Goal: Task Accomplishment & Management: Use online tool/utility

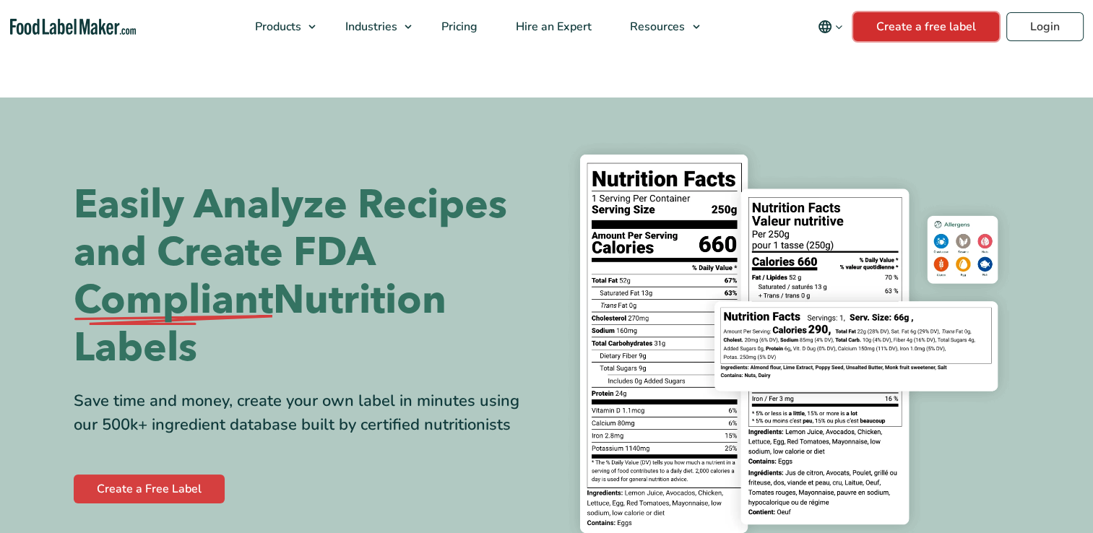
click at [910, 27] on header "Buy Now & Save Products Food Nutrition Labelling Supplements Formulation & Labe…" at bounding box center [546, 26] width 1093 height 53
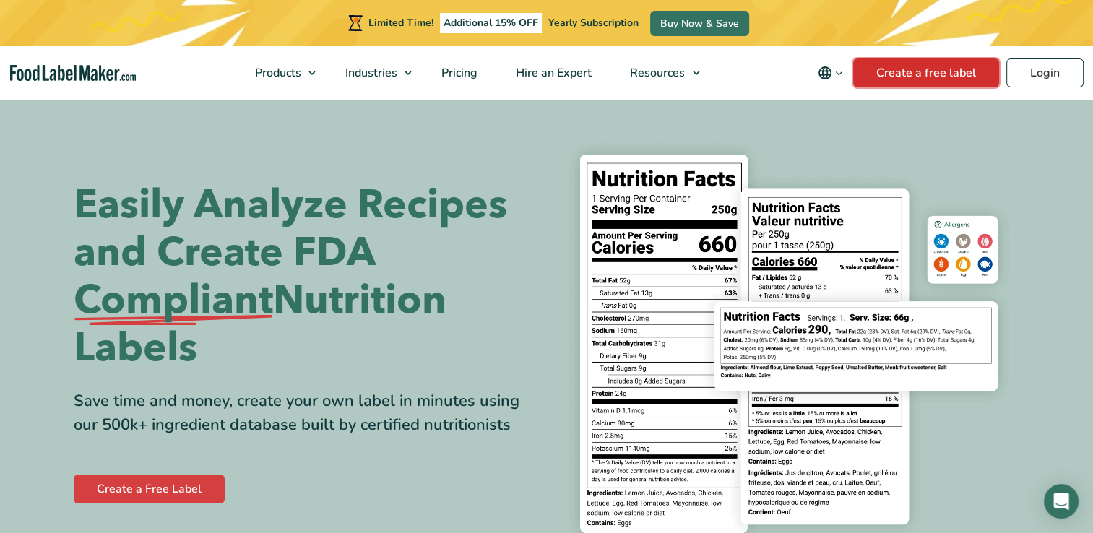
click at [887, 71] on link "Create a free label" at bounding box center [927, 73] width 146 height 29
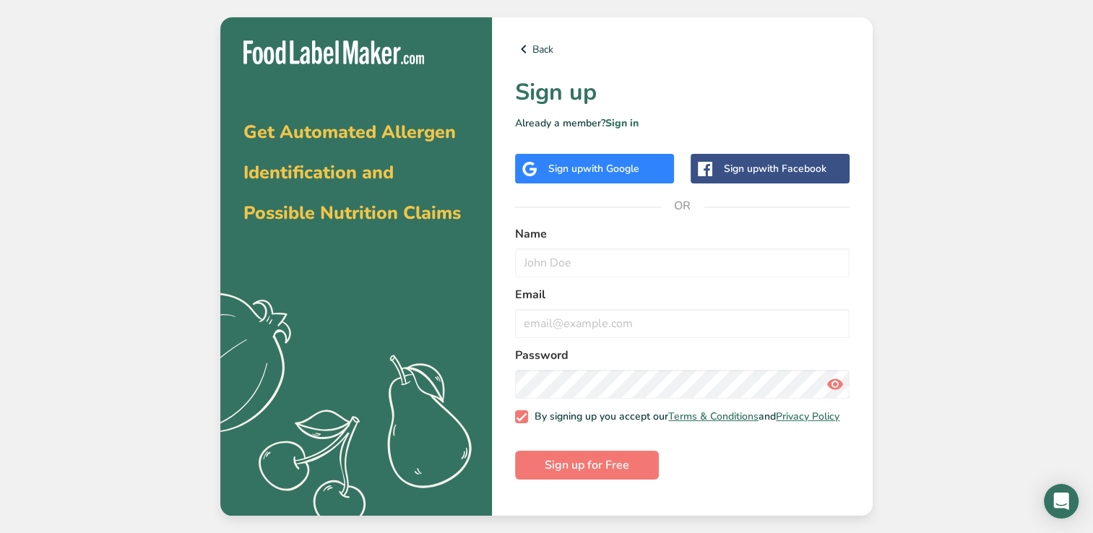
click at [615, 166] on span "with Google" at bounding box center [611, 169] width 56 height 14
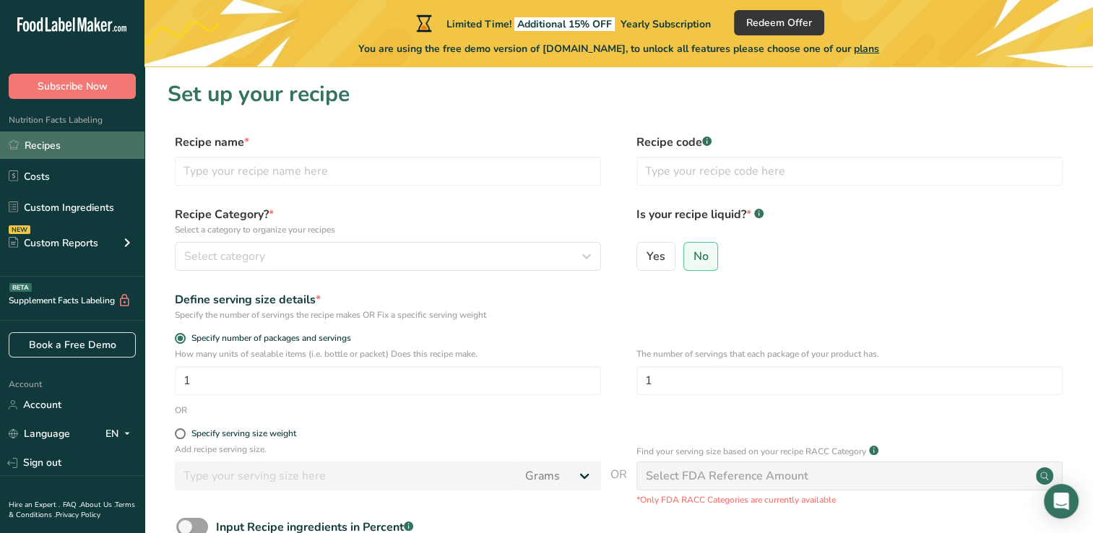
click at [98, 146] on link "Recipes" at bounding box center [72, 145] width 145 height 27
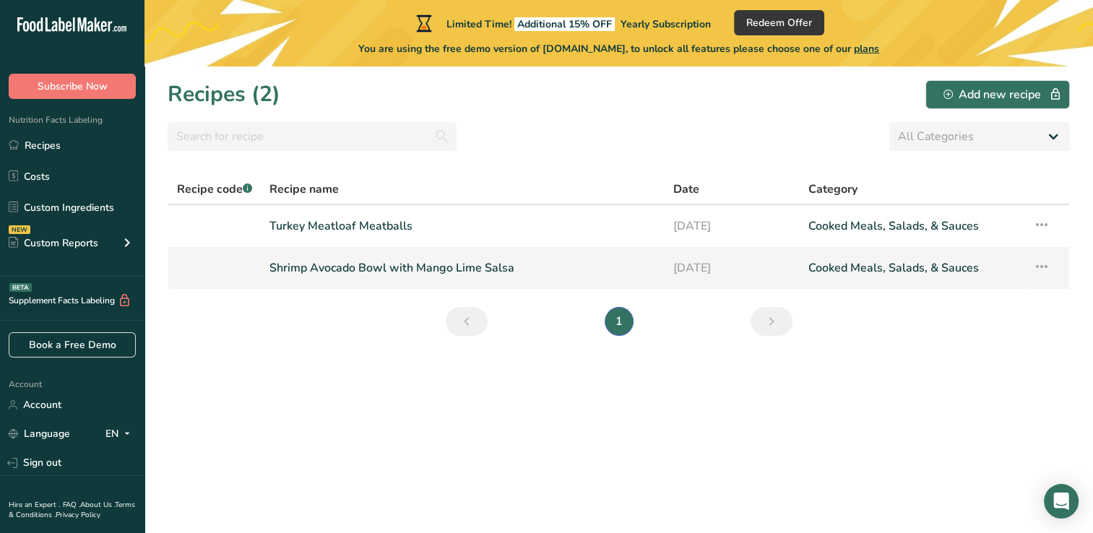
click at [431, 267] on link "Shrimp Avocado Bowl with Mango Lime Salsa" at bounding box center [463, 268] width 387 height 30
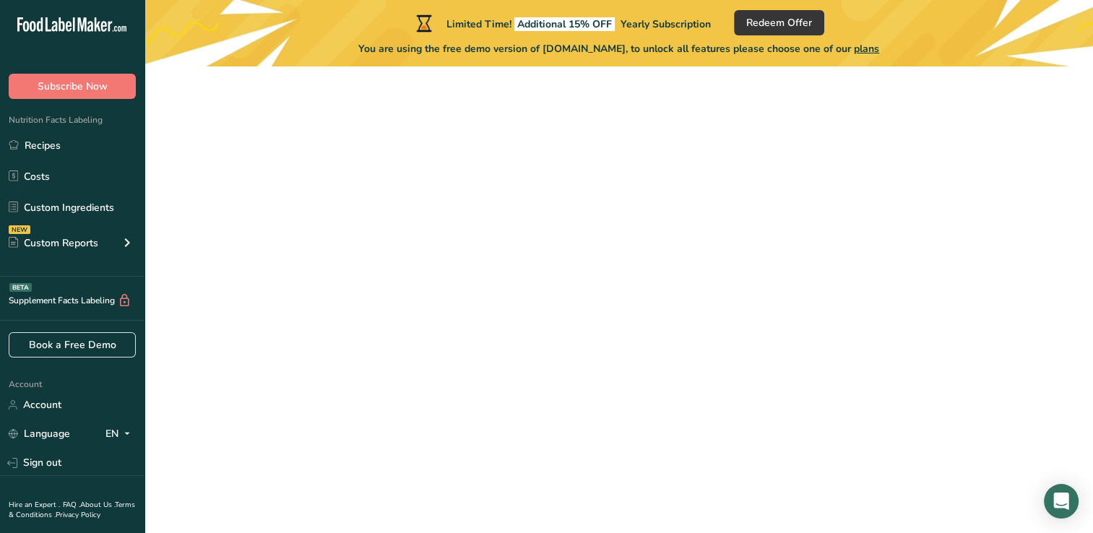
click at [431, 267] on link "Shrimp Avocado Bowl with Mango Lime Salsa" at bounding box center [463, 268] width 387 height 30
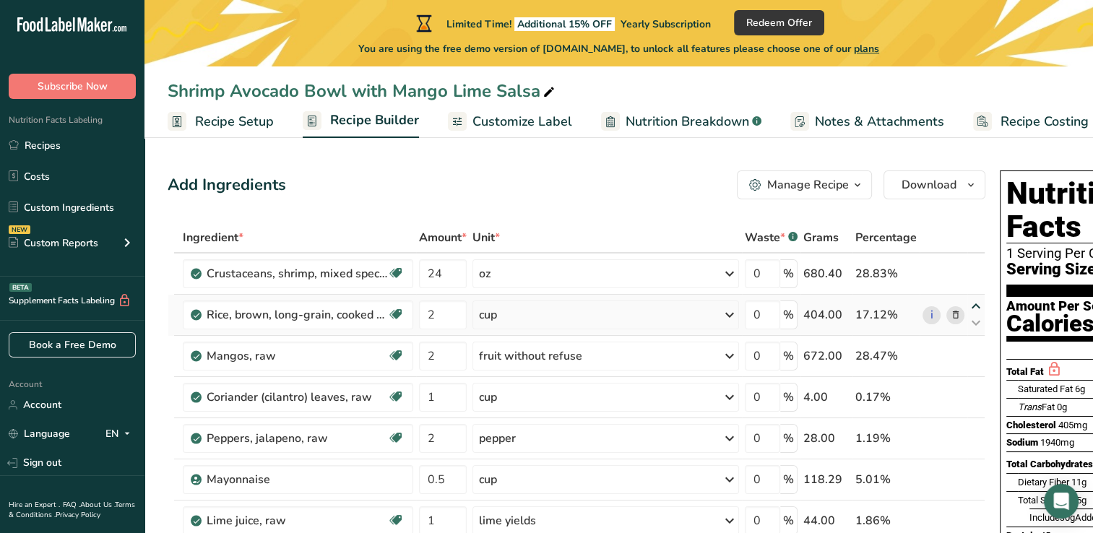
drag, startPoint x: 1044, startPoint y: 279, endPoint x: 928, endPoint y: 302, distance: 118.6
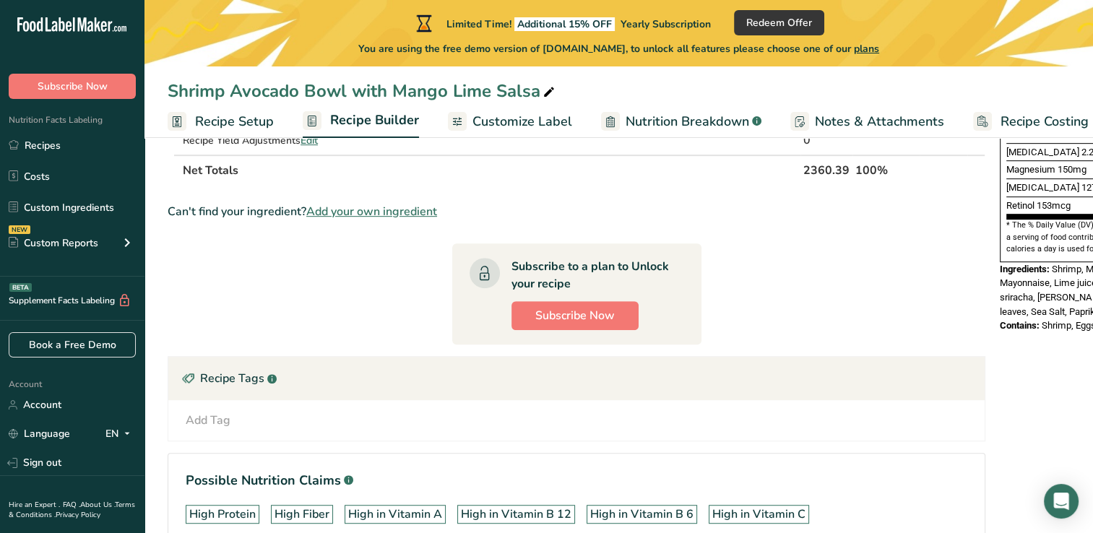
scroll to position [723, 0]
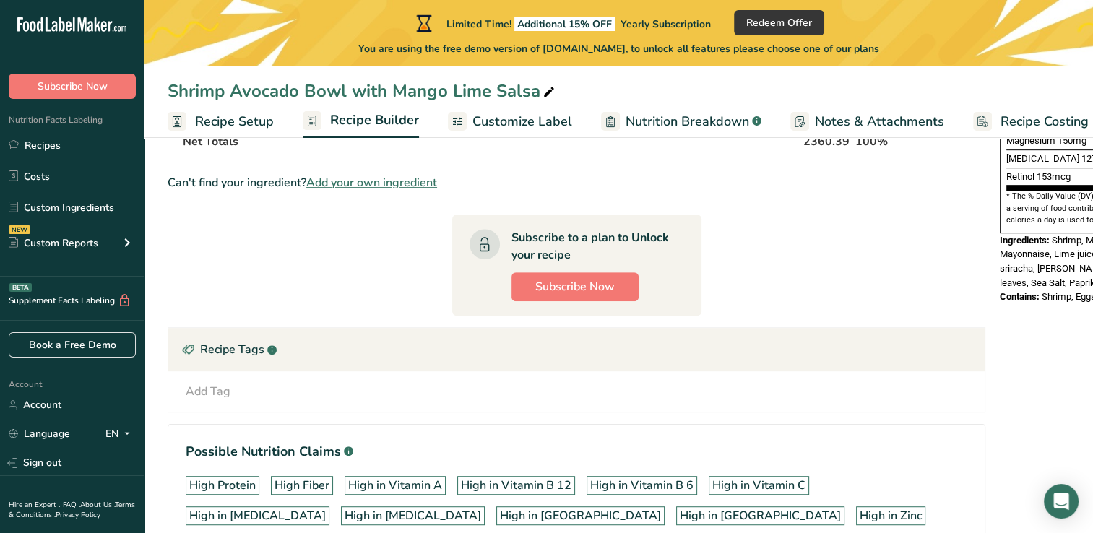
click at [898, 259] on section "Ingredient * Amount * Unit * Waste * .a-a{fill:#347362;}.b-a{fill:#fff;} Grams …" at bounding box center [577, 51] width 818 height 1103
drag, startPoint x: 950, startPoint y: 395, endPoint x: 974, endPoint y: 386, distance: 25.6
click at [950, 395] on div "Add Ingredients Manage Recipe Delete Recipe Duplicate Recipe Scale Recipe Save …" at bounding box center [619, 34] width 903 height 1184
drag, startPoint x: 1031, startPoint y: 369, endPoint x: 1037, endPoint y: 361, distance: 9.7
click at [1035, 364] on div "Nutrition Facts 1 Serving Per Container Serving Size 588g Amount Per Serving Ca…" at bounding box center [1109, 34] width 231 height 1184
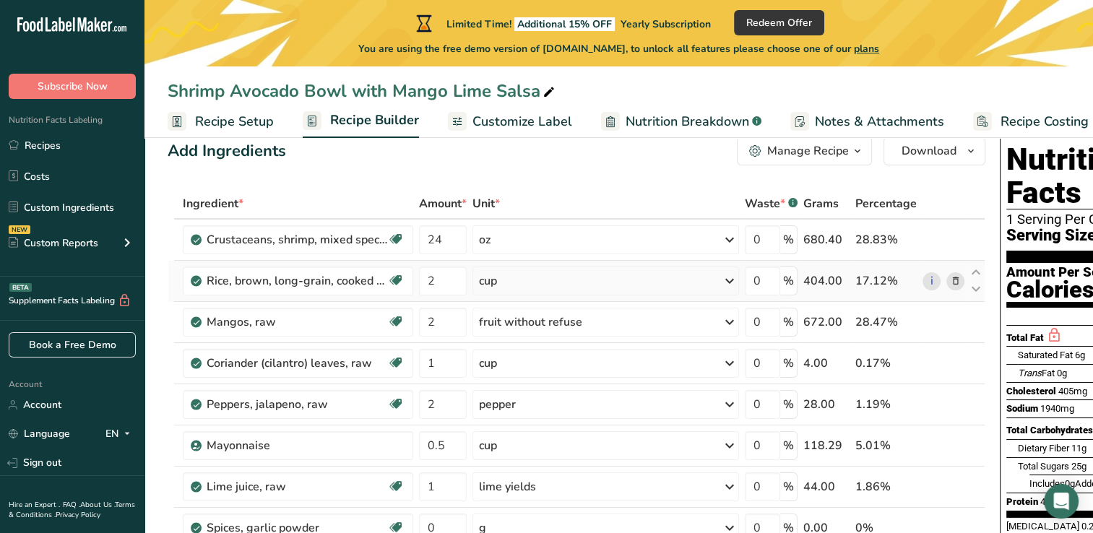
scroll to position [0, 0]
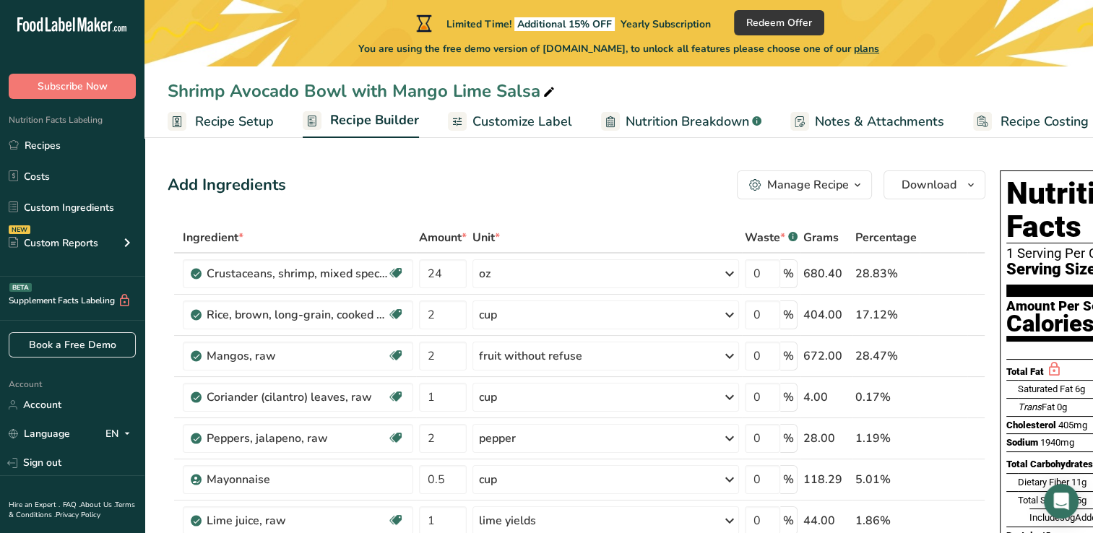
click at [258, 124] on span "Recipe Setup" at bounding box center [234, 122] width 79 height 20
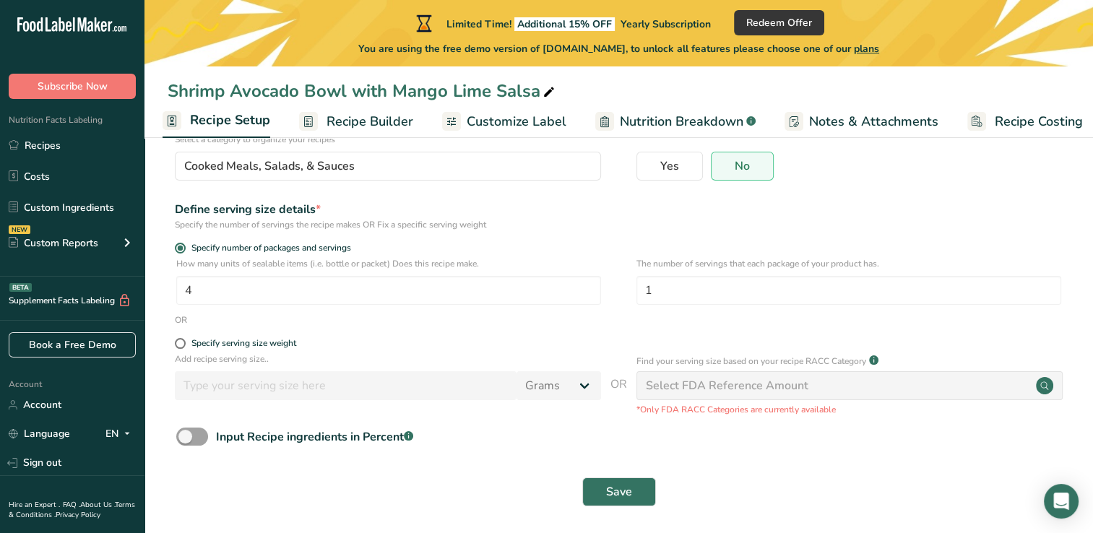
scroll to position [132, 0]
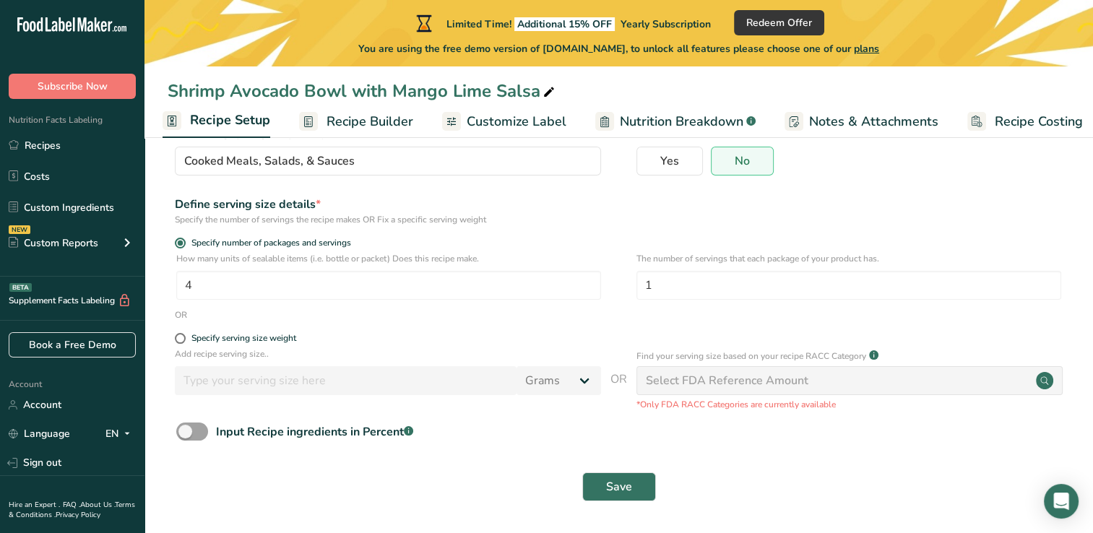
click at [357, 123] on span "Recipe Builder" at bounding box center [370, 122] width 87 height 20
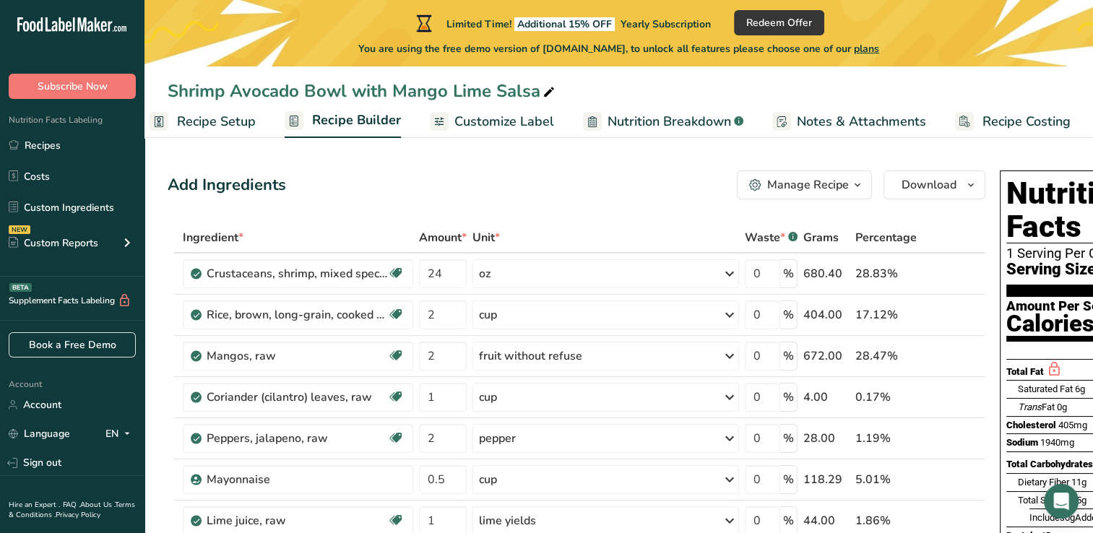
click at [608, 113] on span "Nutrition Breakdown" at bounding box center [670, 122] width 124 height 20
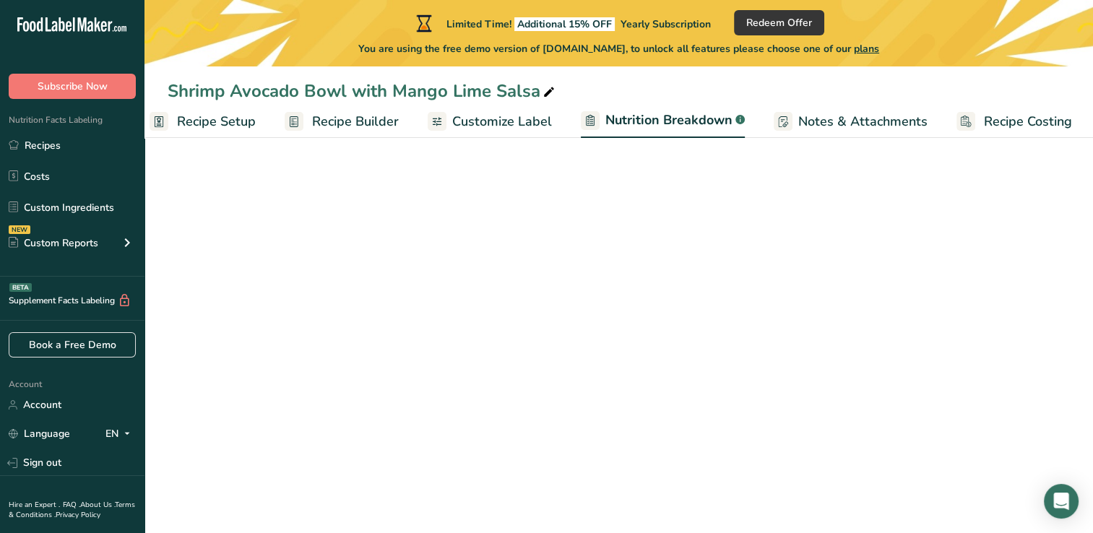
scroll to position [0, 20]
select select "Calories"
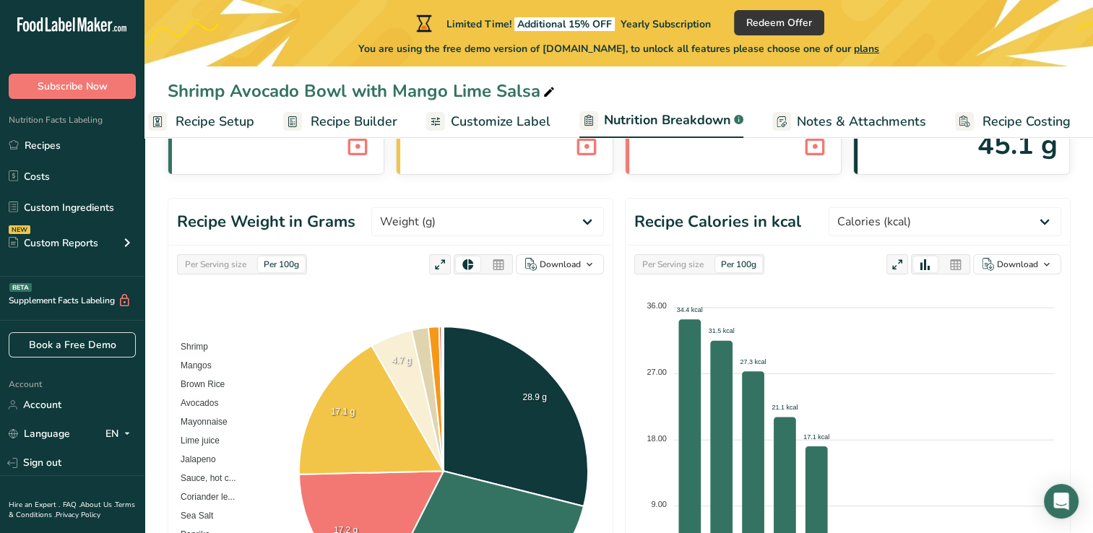
scroll to position [72, 0]
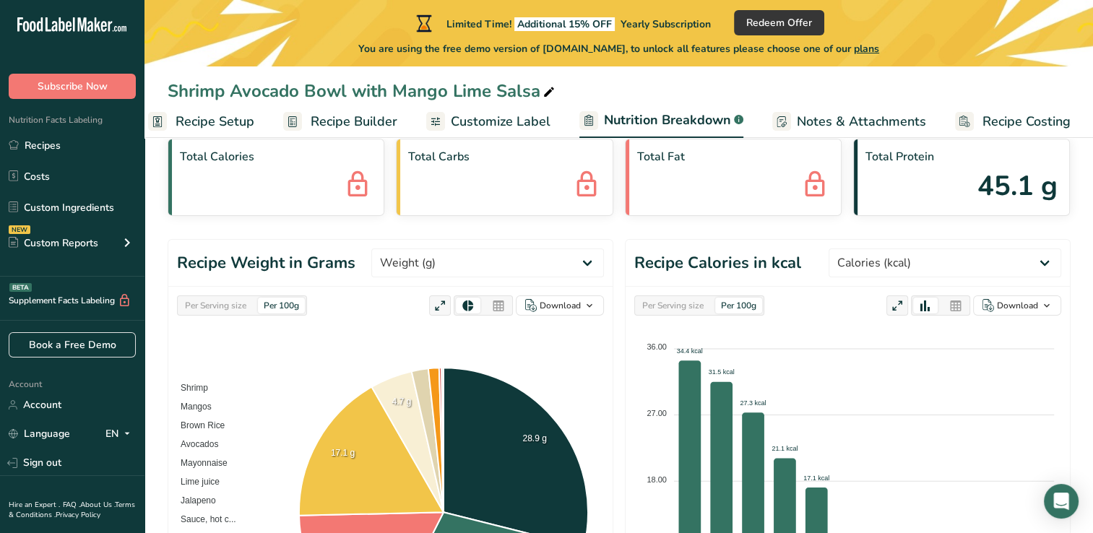
click at [983, 118] on span "Recipe Costing" at bounding box center [1027, 122] width 88 height 20
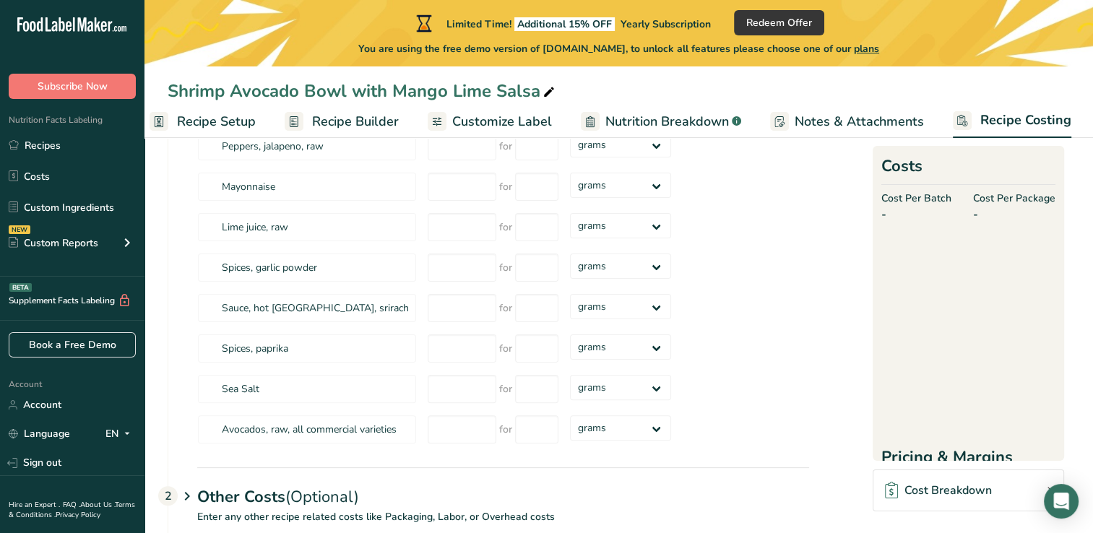
scroll to position [120, 0]
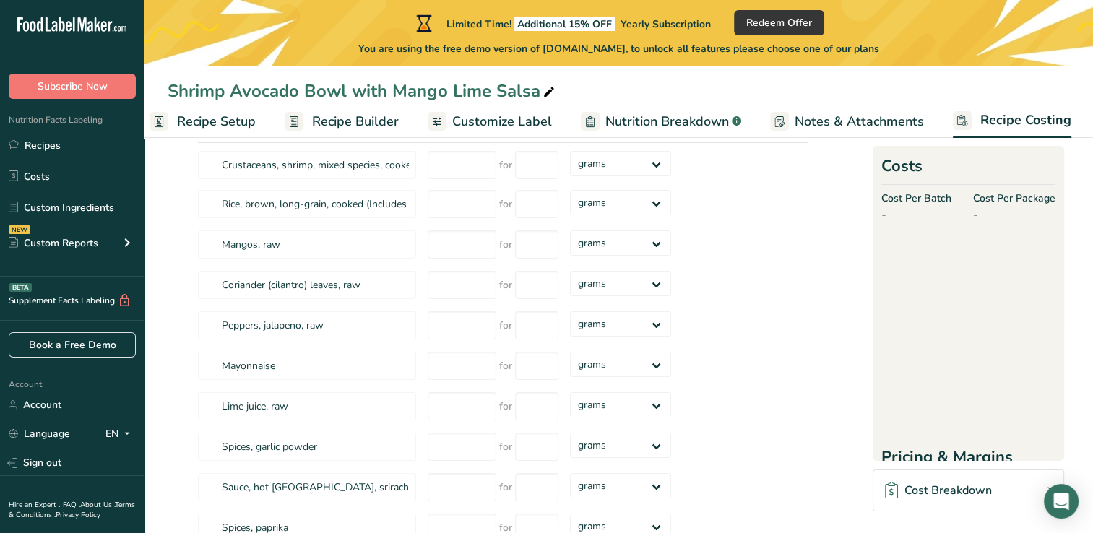
click at [384, 121] on span "Recipe Builder" at bounding box center [355, 122] width 87 height 20
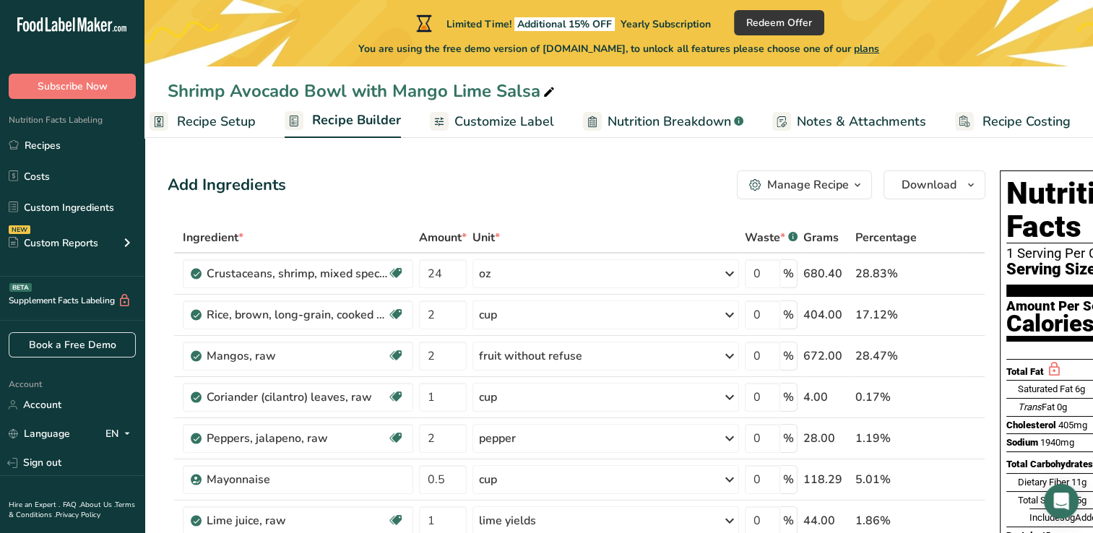
click at [1042, 246] on div "1 Serving Per Container" at bounding box center [1110, 253] width 207 height 14
click at [1007, 207] on h1 "Nutrition Facts" at bounding box center [1110, 210] width 207 height 66
click at [90, 176] on link "Costs" at bounding box center [72, 176] width 145 height 27
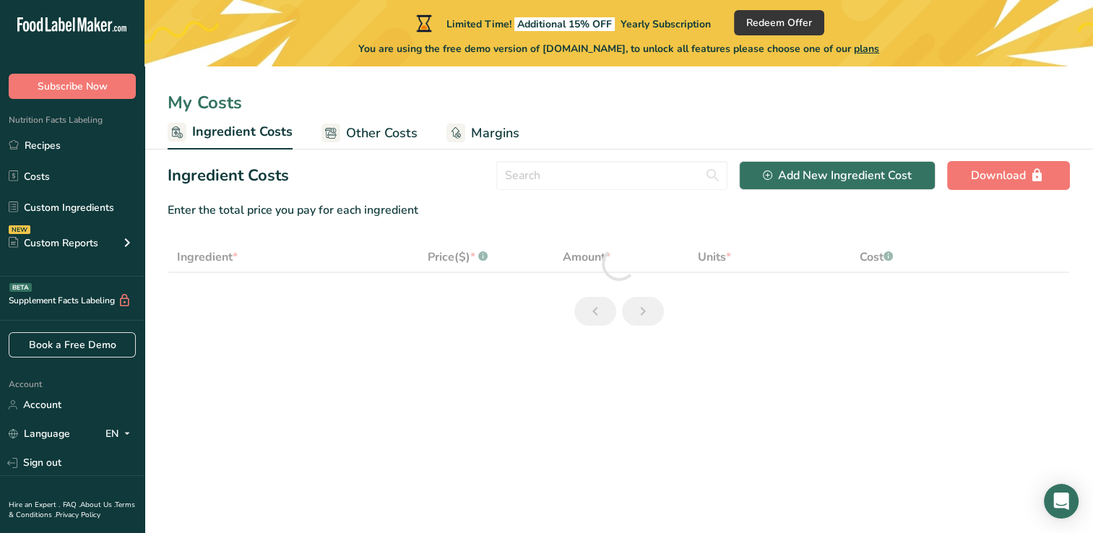
select select "1"
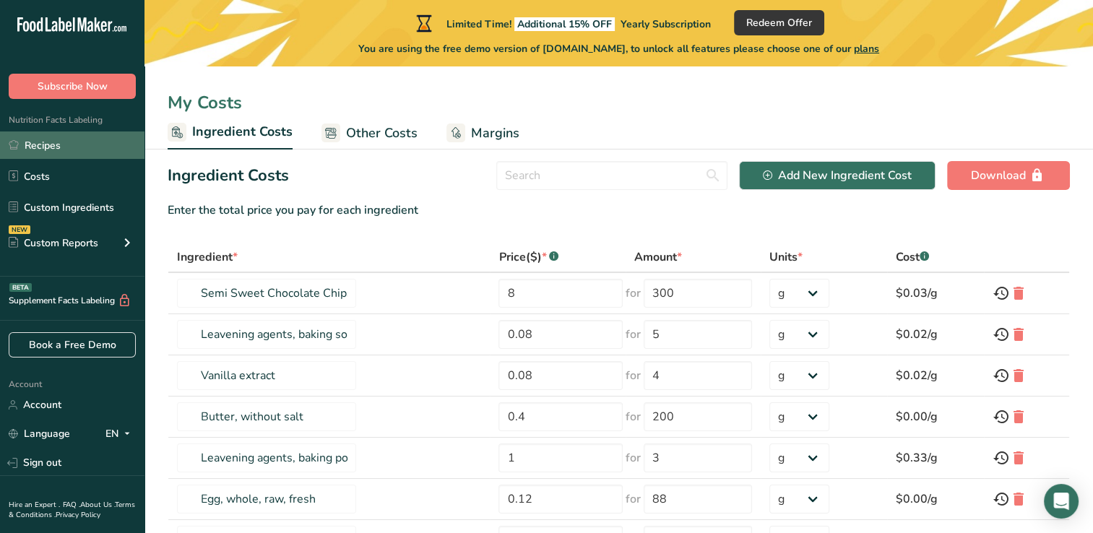
click at [25, 145] on link "Recipes" at bounding box center [72, 145] width 145 height 27
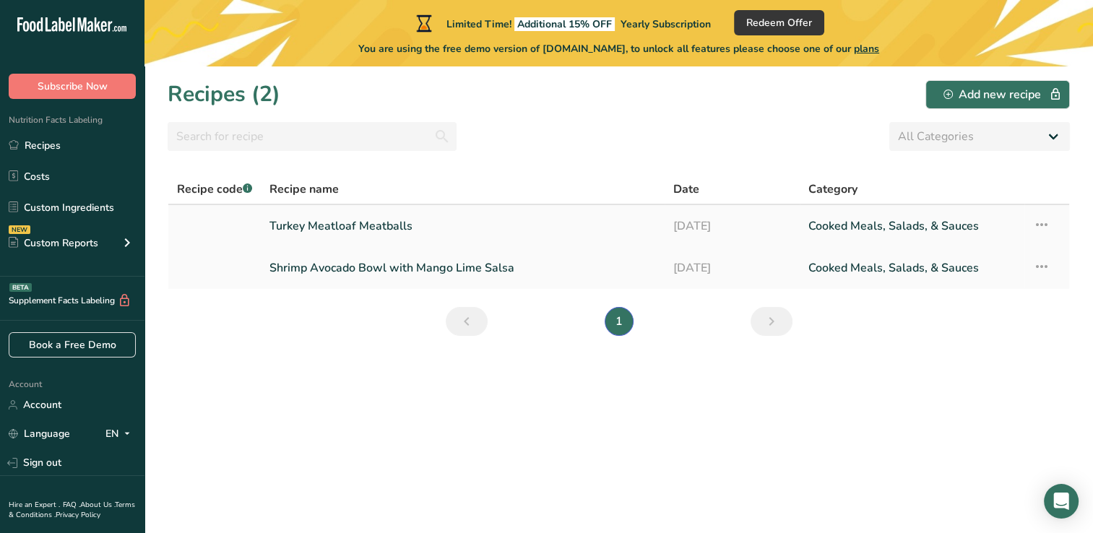
click at [424, 227] on link "Turkey Meatloaf Meatballs" at bounding box center [463, 226] width 387 height 30
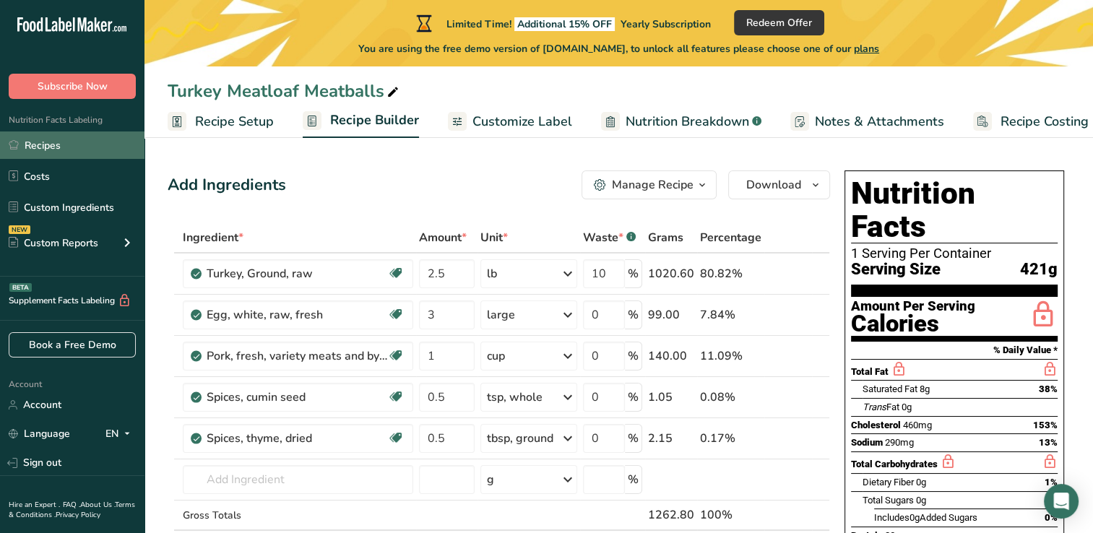
click at [25, 145] on link "Recipes" at bounding box center [72, 145] width 145 height 27
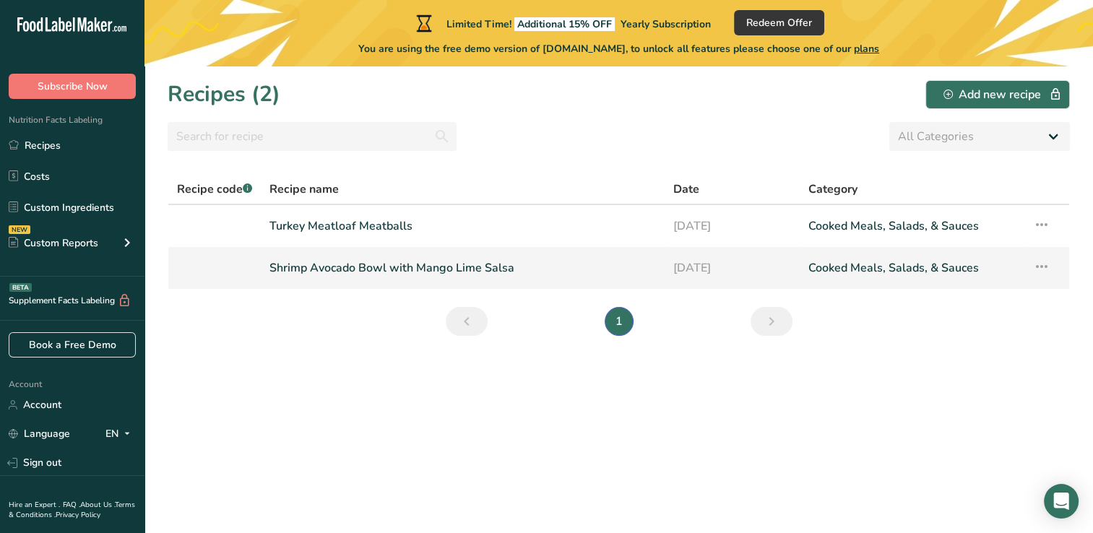
click at [466, 259] on link "Shrimp Avocado Bowl with Mango Lime Salsa" at bounding box center [463, 268] width 387 height 30
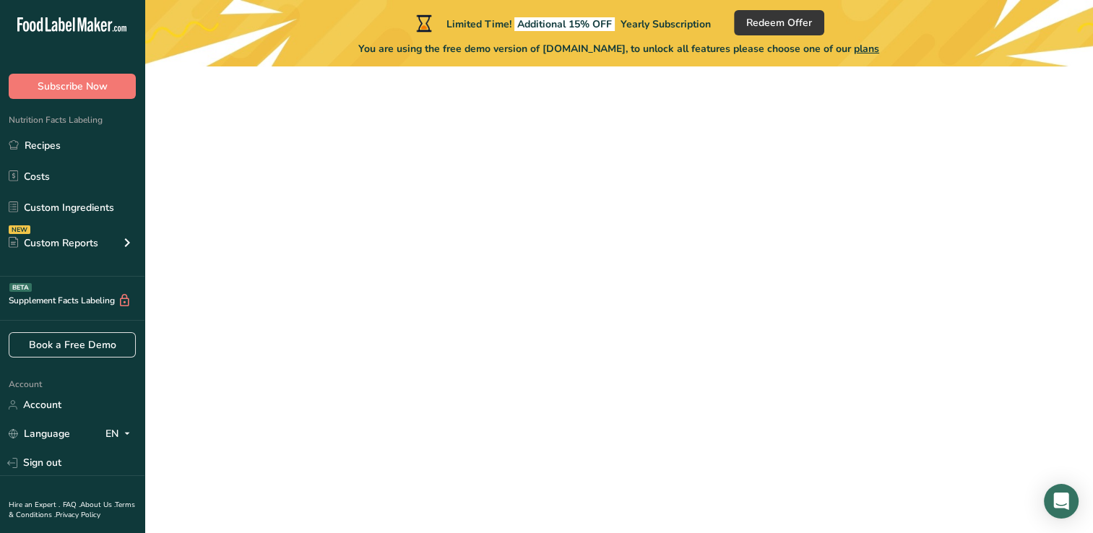
click at [466, 259] on link "Shrimp Avocado Bowl with Mango Lime Salsa" at bounding box center [463, 268] width 387 height 30
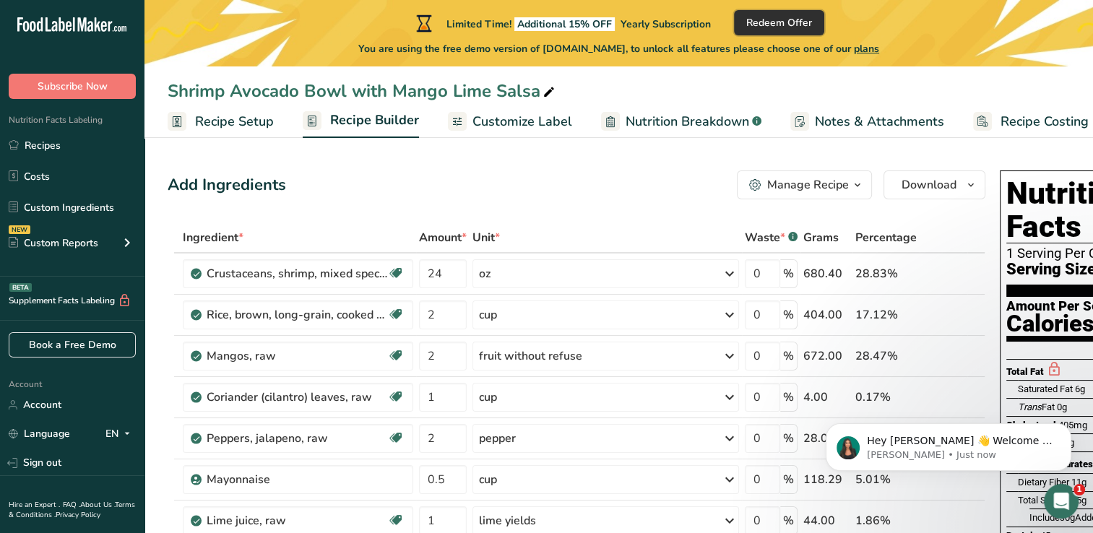
click at [775, 19] on span "Redeem Offer" at bounding box center [780, 22] width 66 height 15
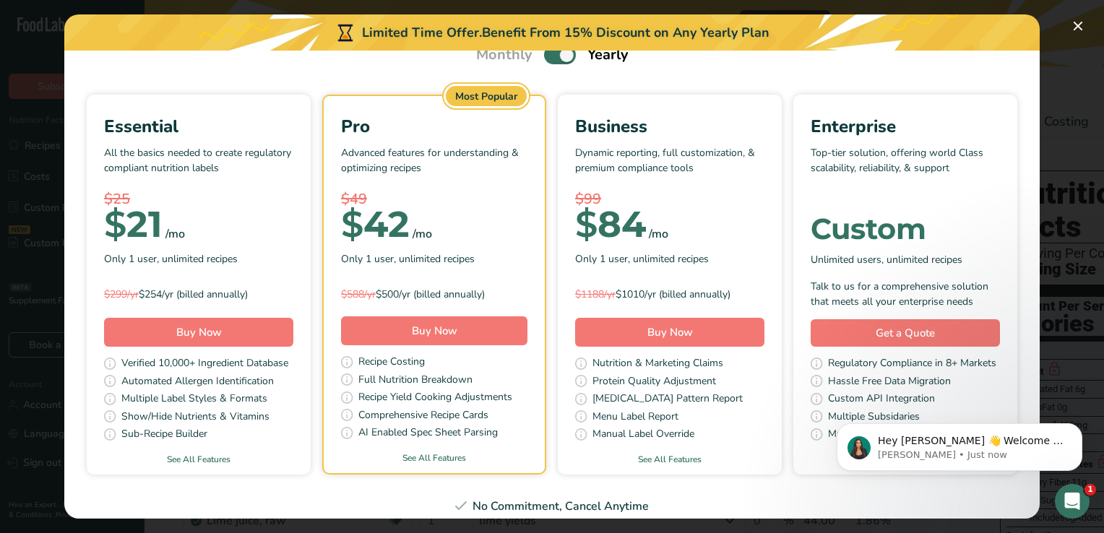
scroll to position [72, 0]
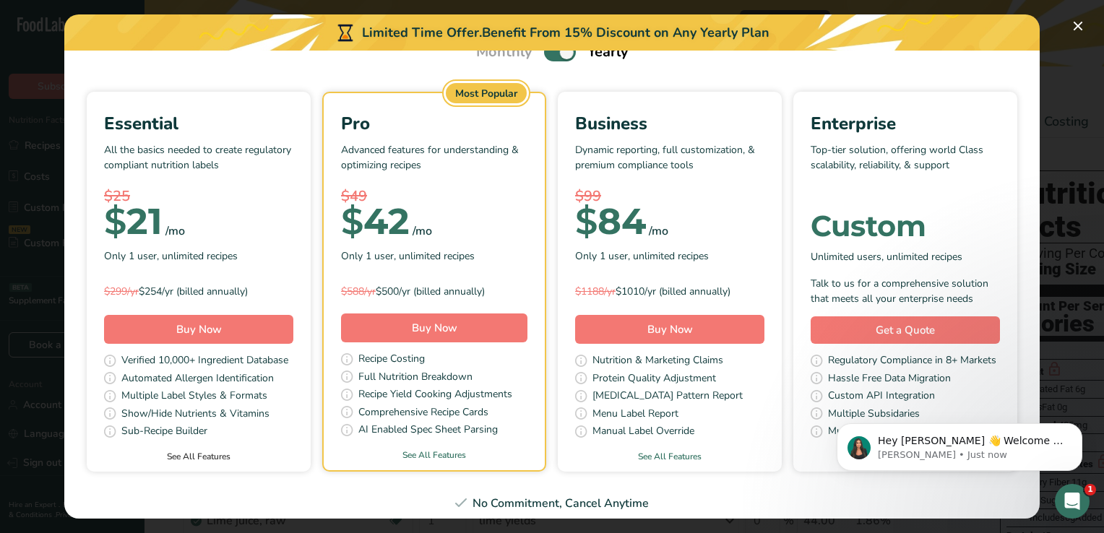
click at [311, 452] on link "See All Features" at bounding box center [199, 456] width 224 height 13
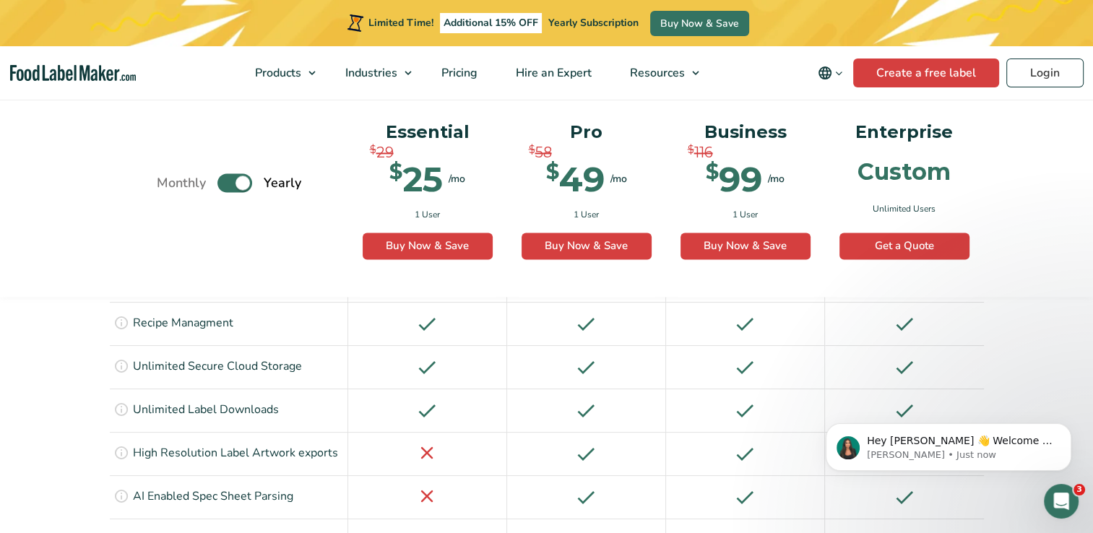
scroll to position [2075, 0]
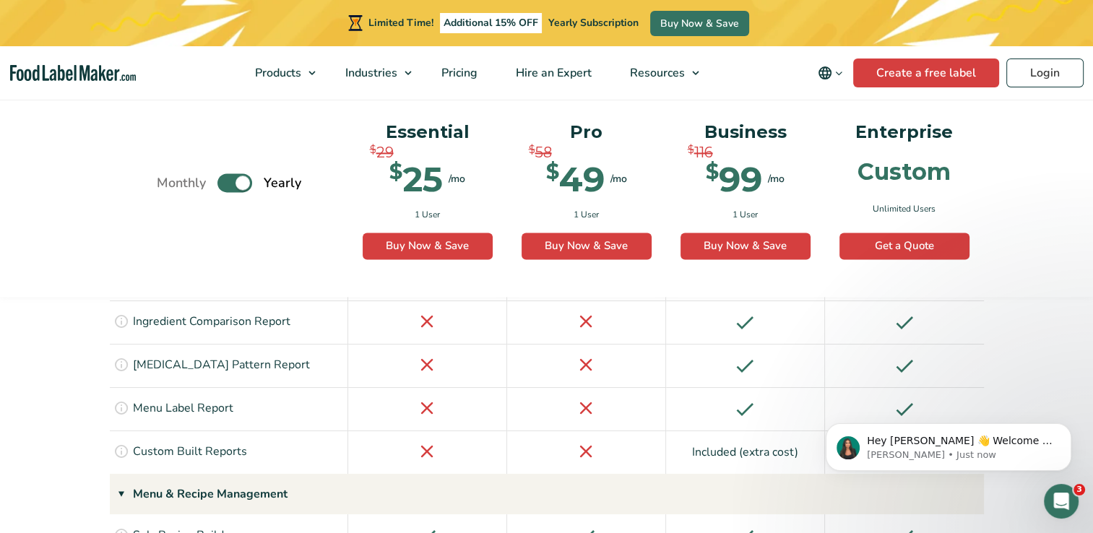
click at [1054, 166] on div "Monthly Toggle Yearly (6 Month Free + 2 Free Nutritional Consultations) Essenti…" at bounding box center [546, 195] width 1093 height 205
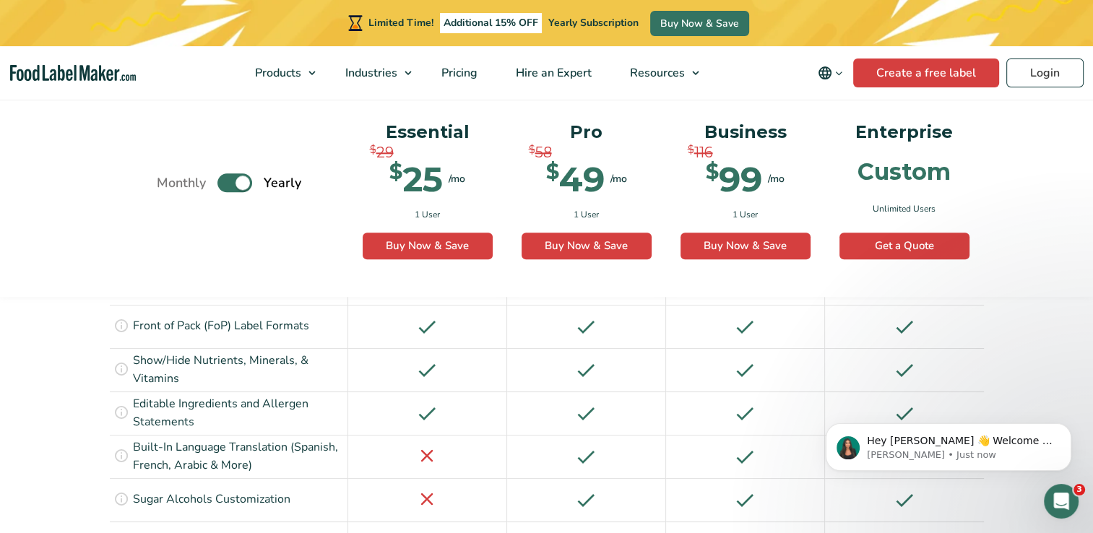
scroll to position [1569, 0]
